Goal: Find contact information: Find contact information

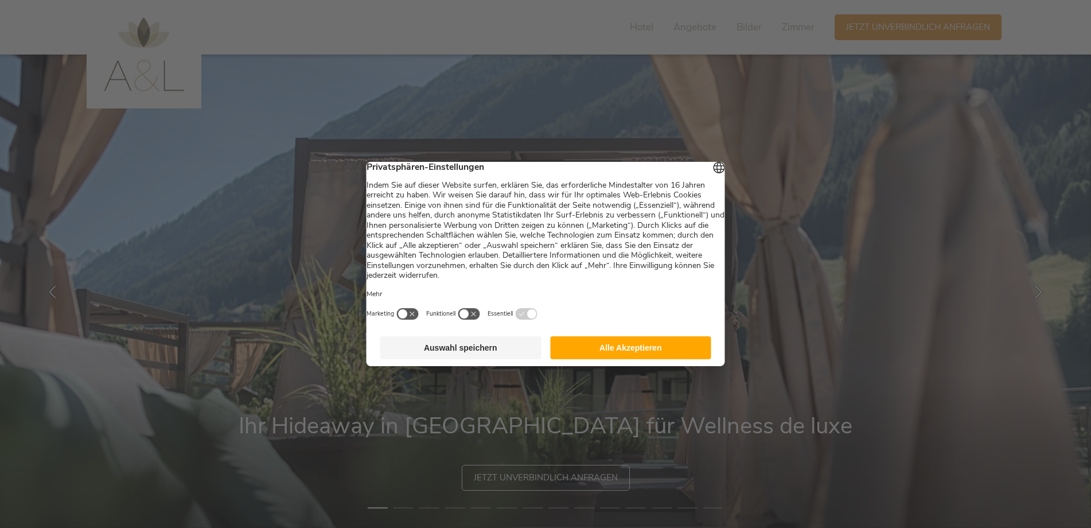
click at [570, 356] on button "Alle Akzeptieren" at bounding box center [630, 347] width 161 height 23
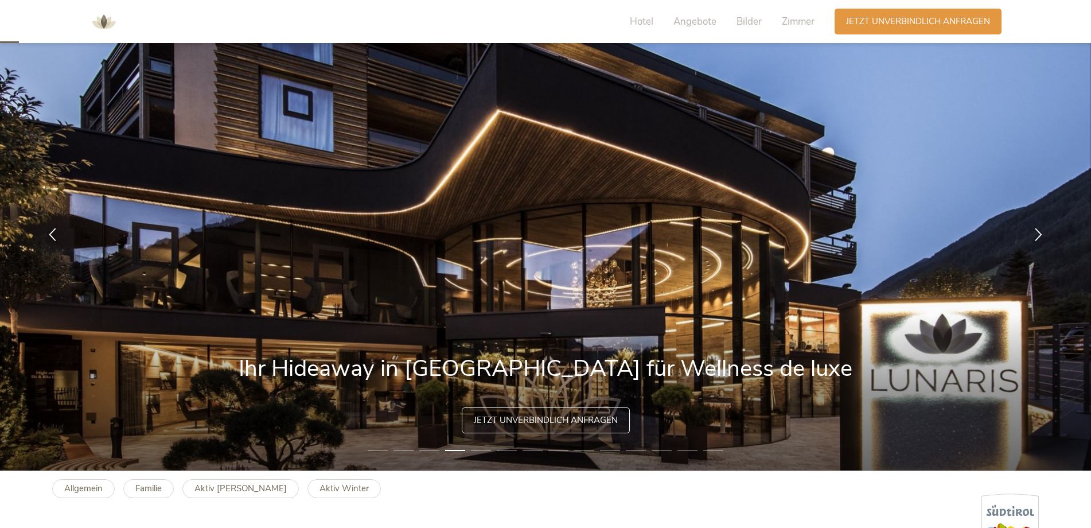
scroll to position [115, 0]
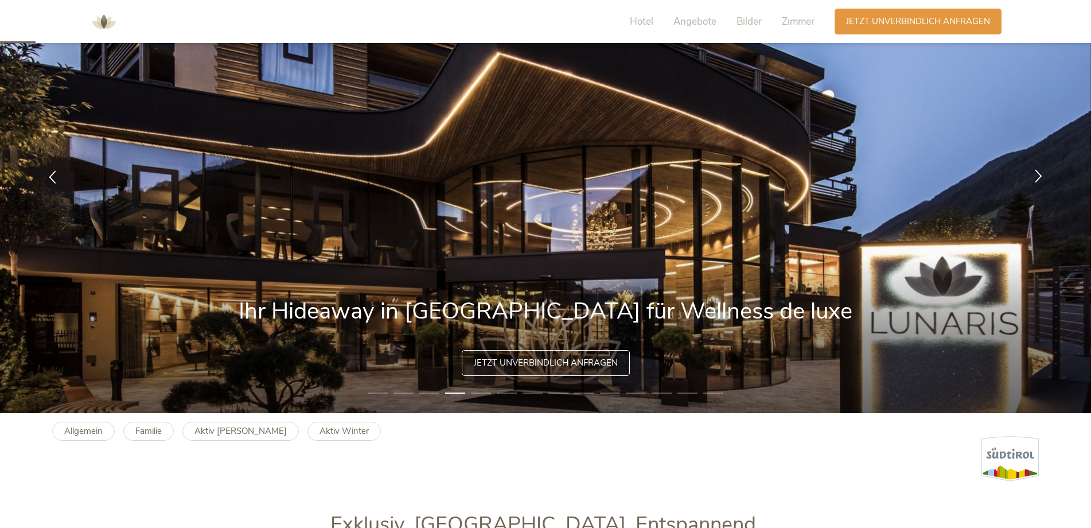
click at [1036, 173] on icon at bounding box center [1038, 175] width 13 height 13
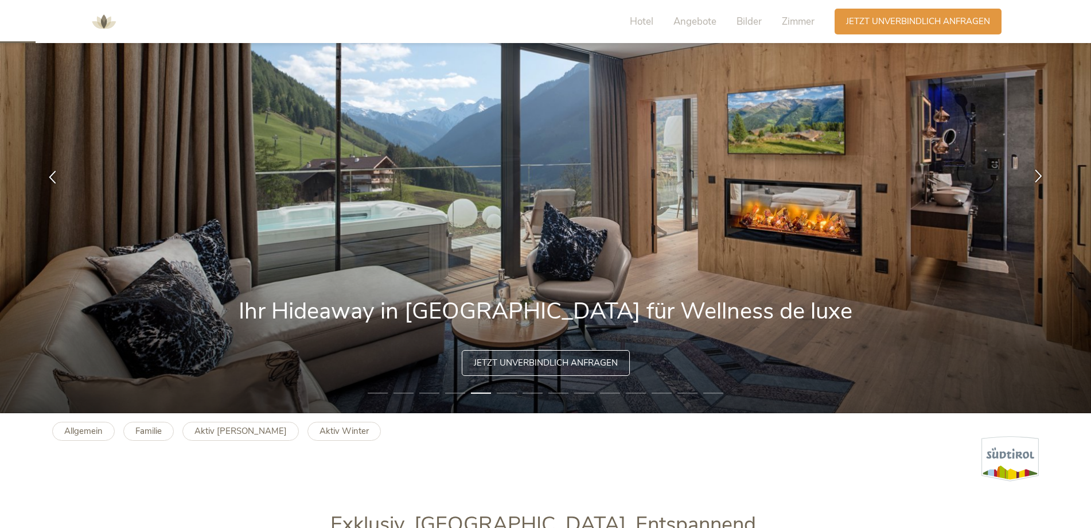
click at [1036, 173] on icon at bounding box center [1038, 175] width 13 height 13
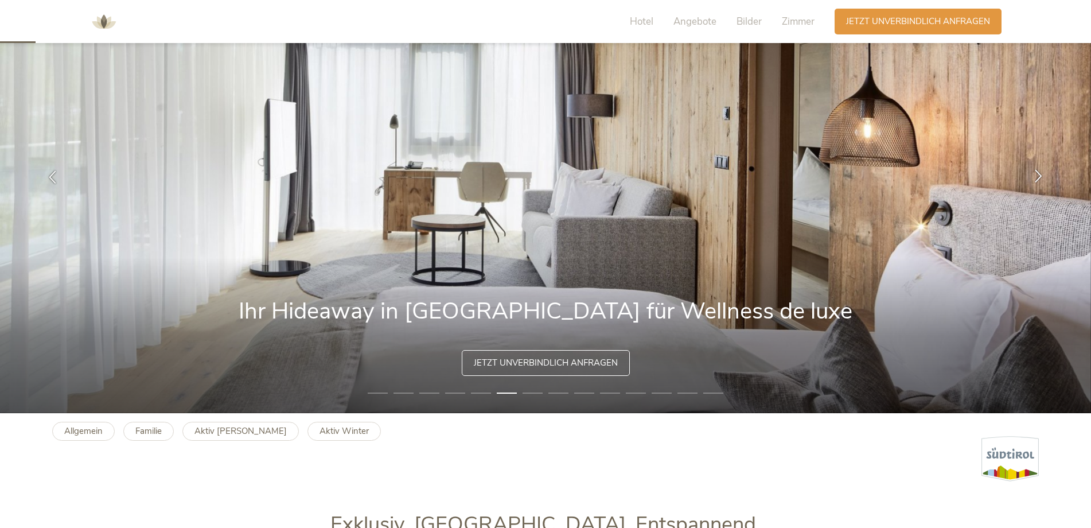
click at [1036, 173] on icon at bounding box center [1038, 175] width 13 height 13
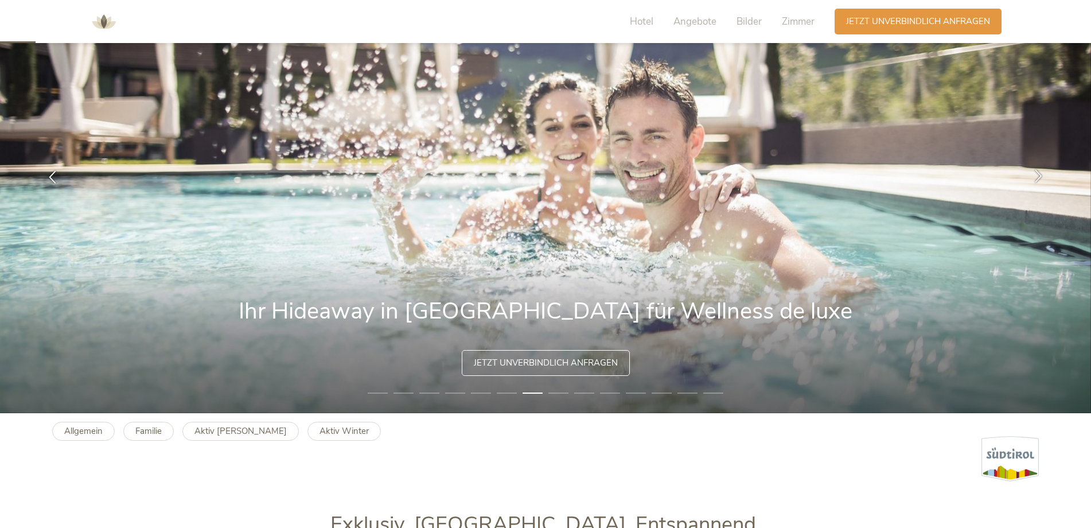
click at [1041, 176] on icon at bounding box center [1038, 175] width 13 height 13
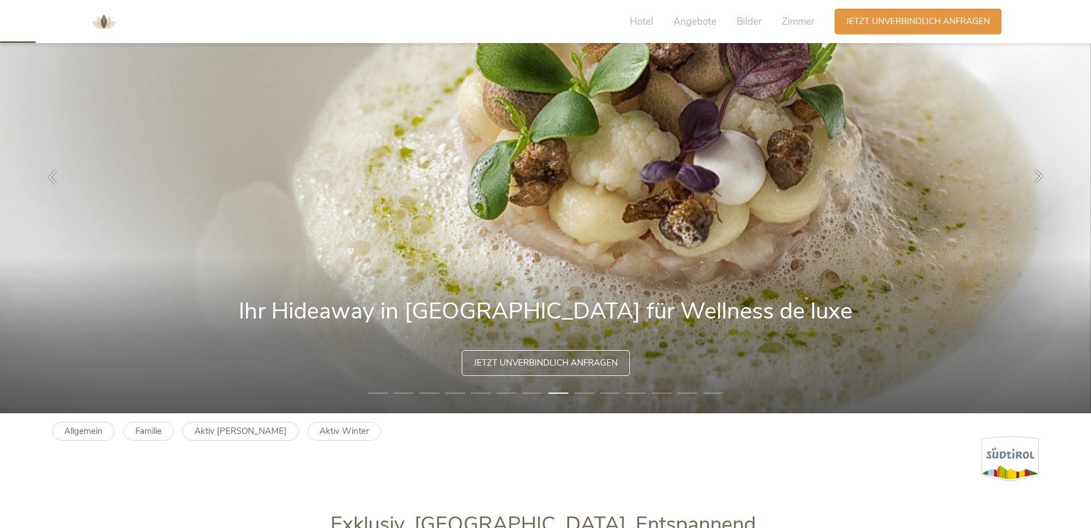
click at [1038, 175] on icon at bounding box center [1038, 175] width 13 height 13
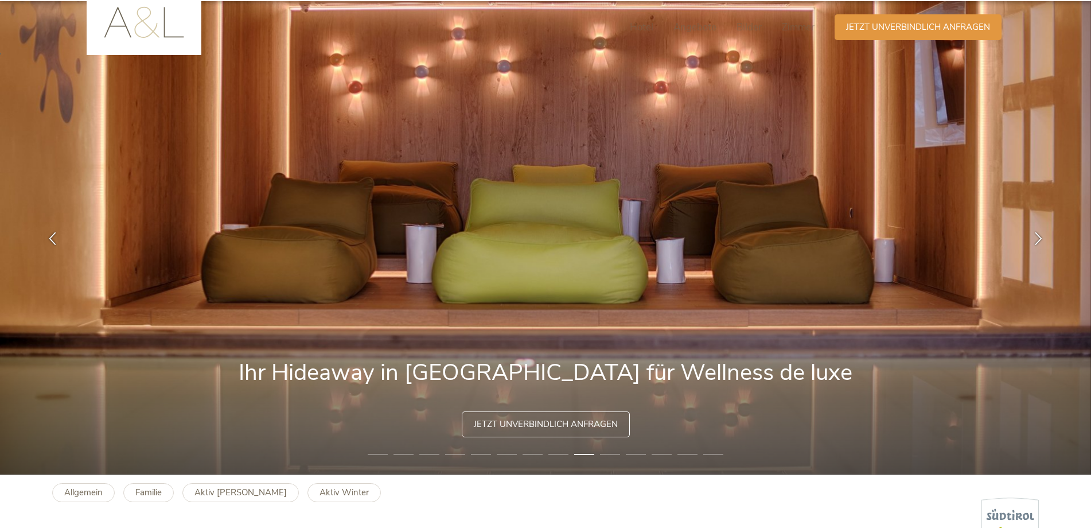
scroll to position [0, 0]
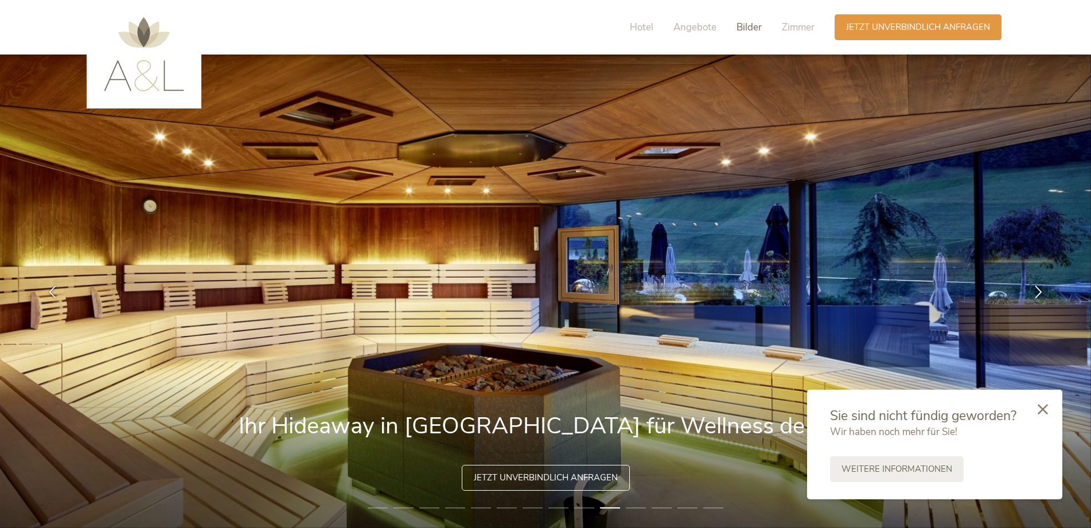
click at [750, 25] on span "Bilder" at bounding box center [749, 27] width 25 height 13
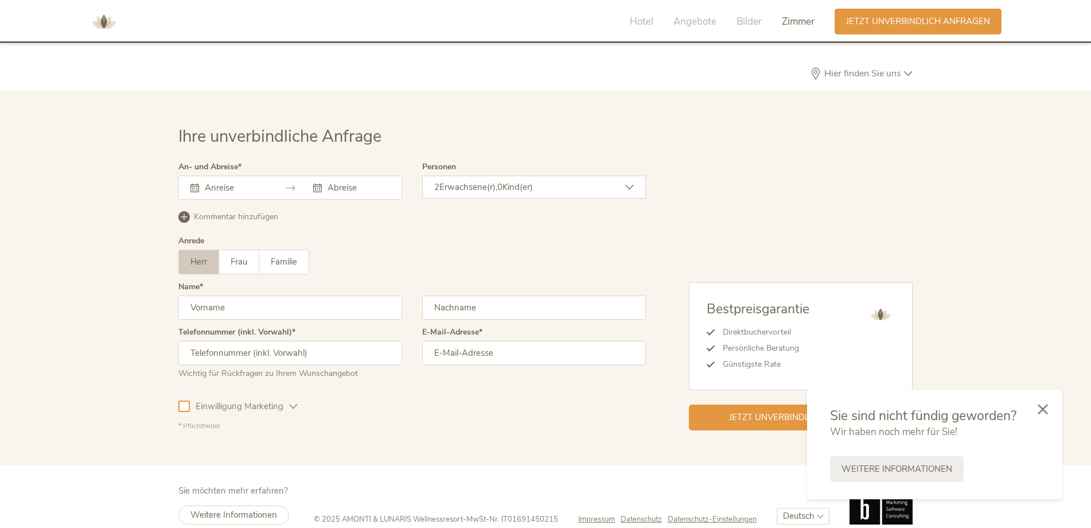
scroll to position [3520, 0]
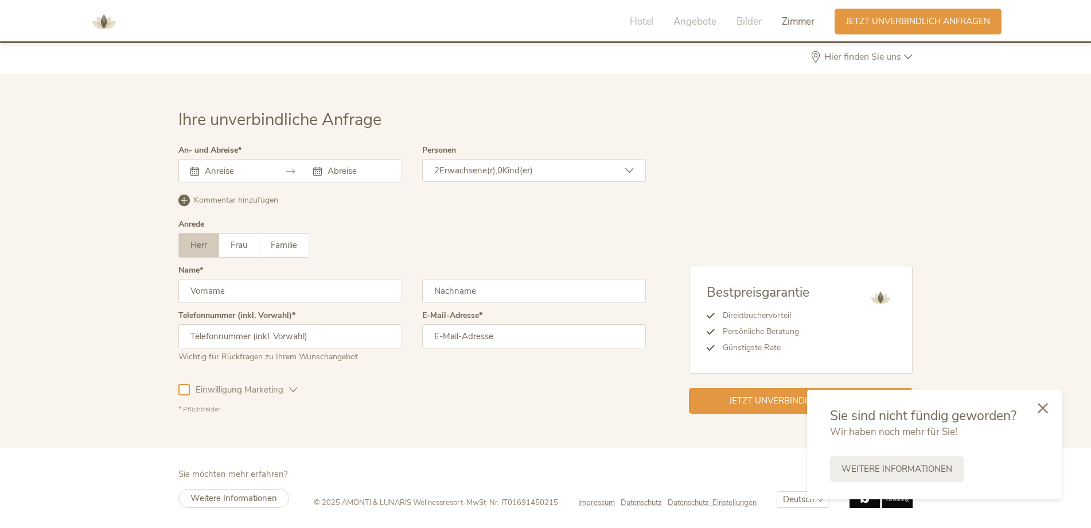
click at [1048, 411] on icon at bounding box center [1043, 408] width 10 height 10
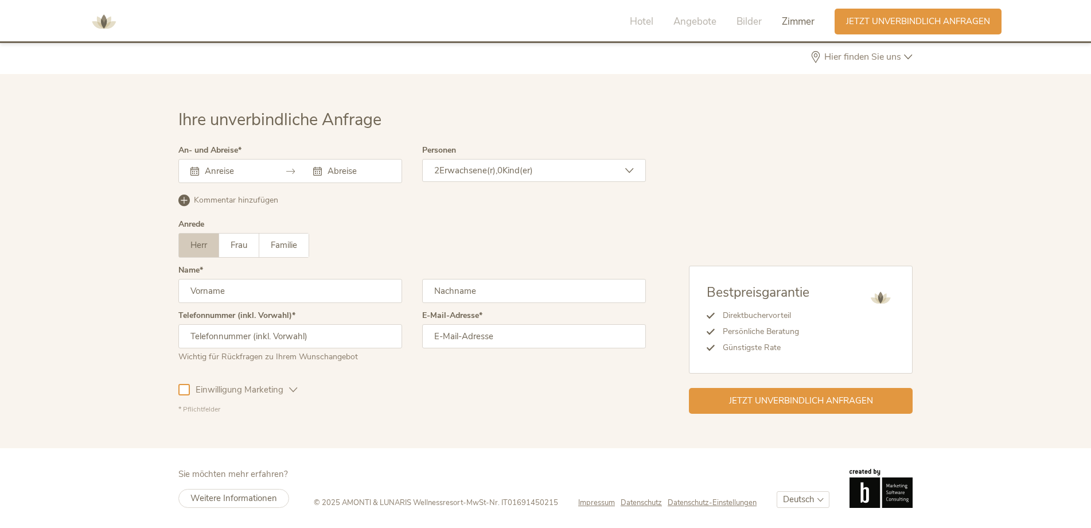
click at [859, 59] on span "Hier finden Sie uns" at bounding box center [863, 56] width 83 height 9
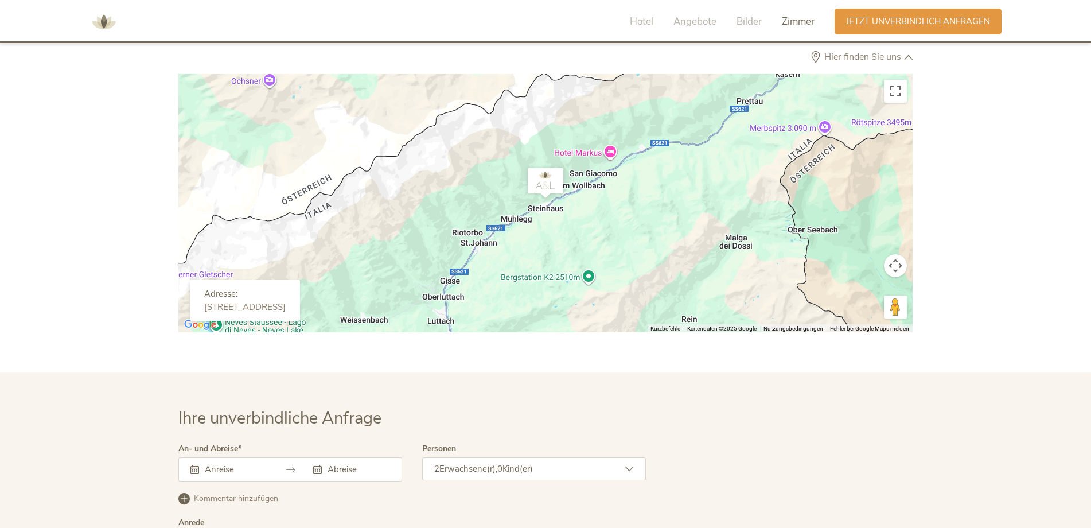
click at [546, 186] on img "AMONTI & LUNARIS Wellnessresort" at bounding box center [546, 183] width 46 height 40
drag, startPoint x: 379, startPoint y: 310, endPoint x: 205, endPoint y: 314, distance: 173.3
click at [205, 314] on div "Adresse: [STREET_ADDRESS]" at bounding box center [245, 300] width 110 height 41
copy div "[STREET_ADDRESS]"
